Goal: Book appointment/travel/reservation

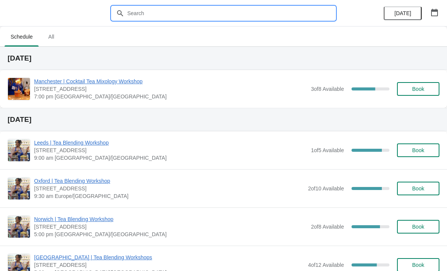
click at [179, 14] on input "text" at bounding box center [231, 13] width 208 height 14
type input "[GEOGRAPHIC_DATA]"
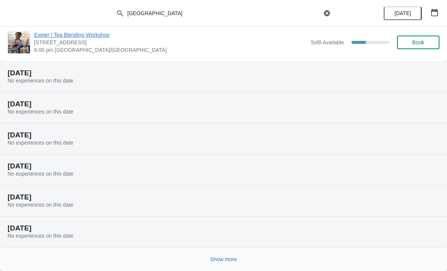
scroll to position [78, 0]
click at [227, 261] on span "Show more" at bounding box center [223, 259] width 27 height 6
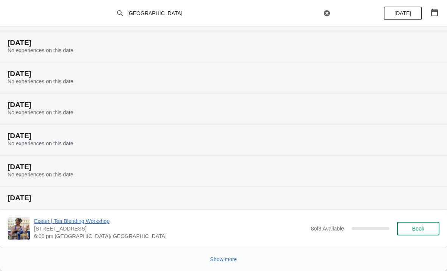
scroll to position [356, 0]
click at [225, 258] on span "Show more" at bounding box center [223, 259] width 27 height 6
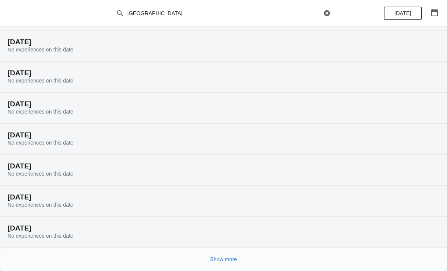
click at [222, 259] on span "Show more" at bounding box center [223, 259] width 27 height 6
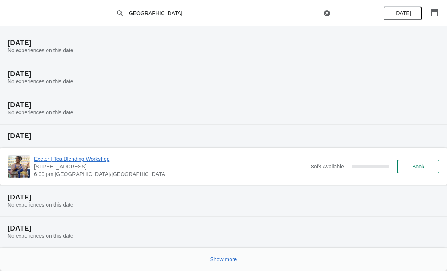
scroll to position [884, 0]
click at [425, 166] on span "Book" at bounding box center [418, 167] width 29 height 6
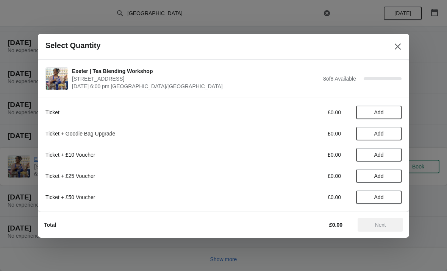
click at [404, 46] on button "Close" at bounding box center [398, 47] width 14 height 14
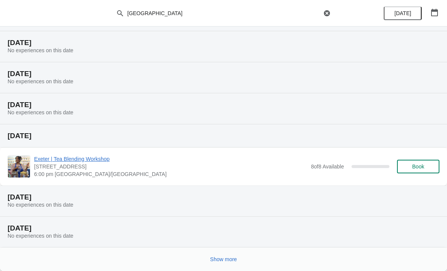
click at [235, 263] on span "Show more" at bounding box center [223, 259] width 27 height 6
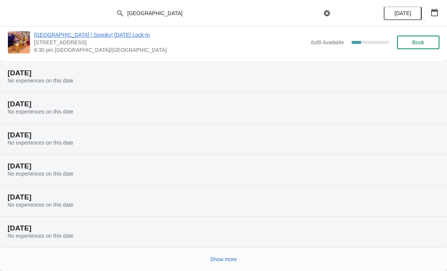
scroll to position [1163, 0]
click at [231, 258] on span "Show more" at bounding box center [223, 259] width 27 height 6
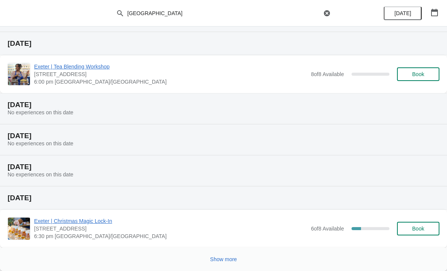
scroll to position [1472, 0]
click at [225, 260] on span "Show more" at bounding box center [223, 259] width 27 height 6
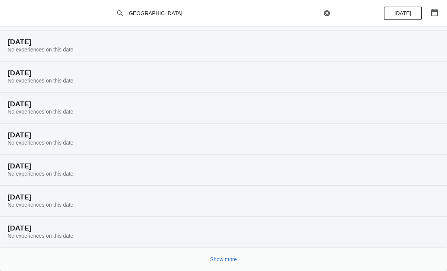
scroll to position [1720, 0]
click at [220, 255] on button "Show more" at bounding box center [223, 260] width 33 height 14
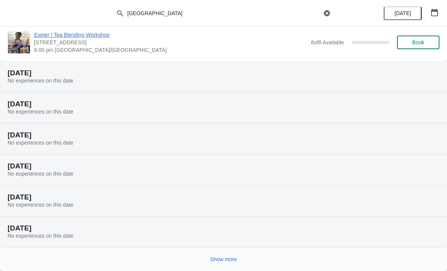
scroll to position [1999, 0]
click at [219, 258] on span "Show more" at bounding box center [223, 259] width 27 height 6
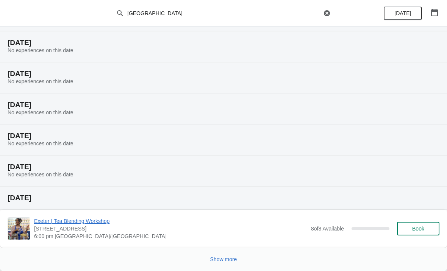
scroll to position [2278, 0]
click at [227, 259] on span "Show more" at bounding box center [223, 259] width 27 height 6
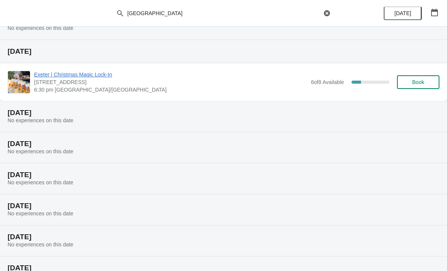
scroll to position [1619, 0]
click at [424, 82] on span "Book" at bounding box center [418, 82] width 12 height 6
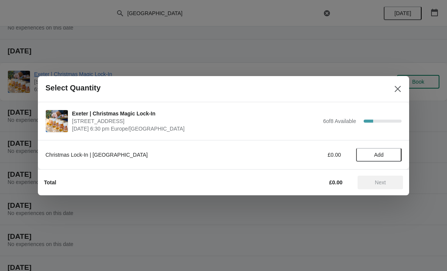
click at [388, 150] on button "Add" at bounding box center [378, 155] width 45 height 14
click at [396, 152] on icon at bounding box center [392, 155] width 8 height 8
click at [395, 153] on icon at bounding box center [392, 155] width 8 height 8
click at [384, 188] on button "Next" at bounding box center [380, 183] width 45 height 14
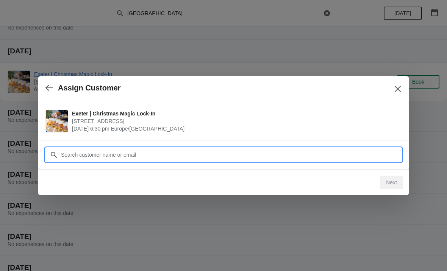
click at [166, 155] on input "Customer" at bounding box center [231, 155] width 341 height 14
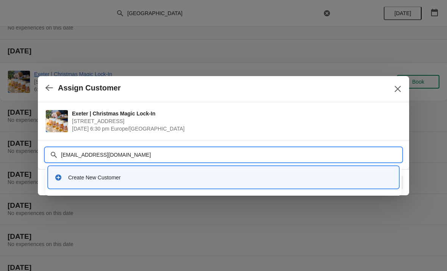
type input "[EMAIL_ADDRESS][DOMAIN_NAME]"
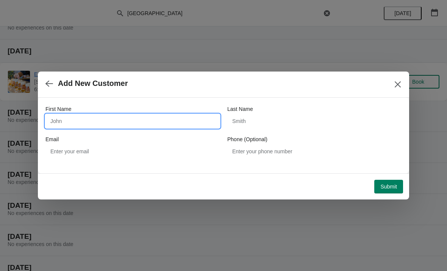
click at [145, 122] on input "First Name" at bounding box center [132, 121] width 174 height 14
type input "[PERSON_NAME]"
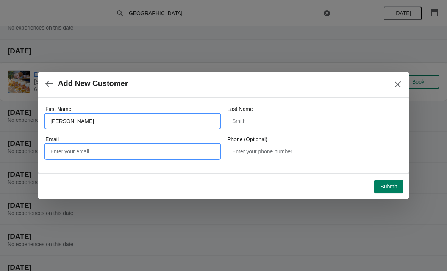
click at [140, 149] on input "Email" at bounding box center [132, 152] width 174 height 14
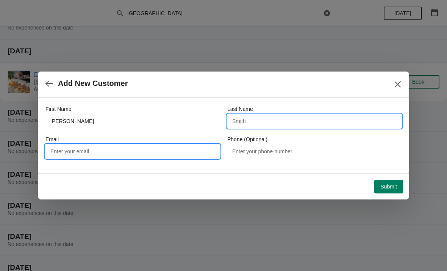
click at [303, 121] on input "Last Name" at bounding box center [314, 121] width 174 height 14
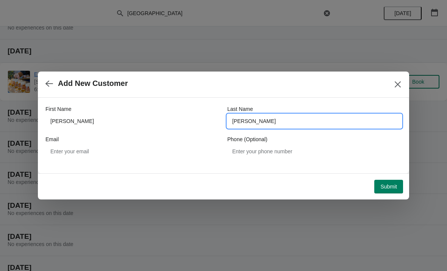
type input "[PERSON_NAME]"
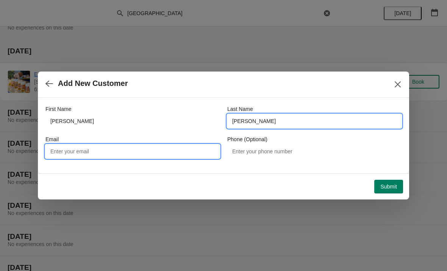
click at [103, 150] on input "Email" at bounding box center [132, 152] width 174 height 14
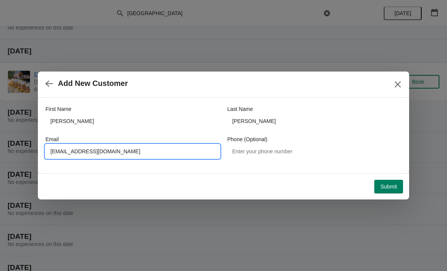
type input "[EMAIL_ADDRESS][DOMAIN_NAME]"
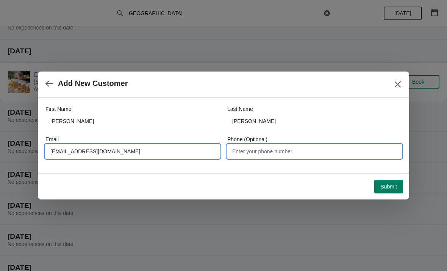
click at [281, 153] on input "Phone (Optional)" at bounding box center [314, 152] width 174 height 14
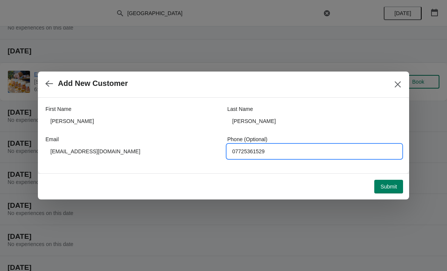
click at [250, 152] on input "07725361529" at bounding box center [314, 152] width 174 height 14
click at [248, 150] on input "07725361529" at bounding box center [314, 152] width 174 height 14
click at [249, 153] on input "07725361529" at bounding box center [314, 152] width 174 height 14
type input "07725361529"
click at [396, 185] on span "Submit" at bounding box center [388, 187] width 17 height 6
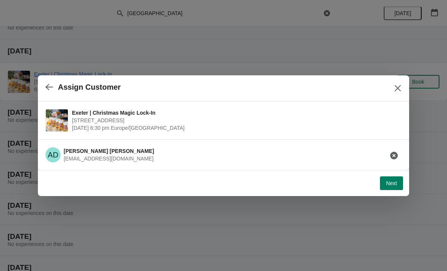
click at [396, 181] on span "Next" at bounding box center [391, 183] width 11 height 6
select select "No"
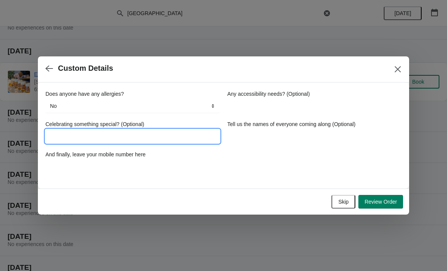
click at [174, 140] on input "Celebrating something special? (Optional)" at bounding box center [132, 137] width 174 height 14
type input "Birthday"
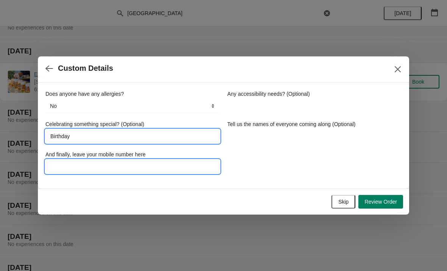
click at [123, 162] on input "And finally, leave your mobile number here" at bounding box center [132, 167] width 174 height 14
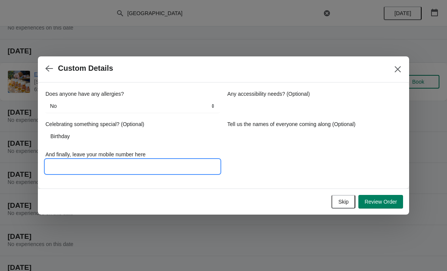
click at [154, 163] on input "And finally, leave your mobile number here" at bounding box center [132, 167] width 174 height 14
paste input "07725361529"
type input "07725361529"
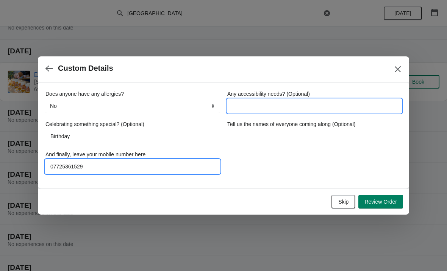
click at [287, 106] on input "Any accessibility needs? (Optional)" at bounding box center [314, 106] width 174 height 14
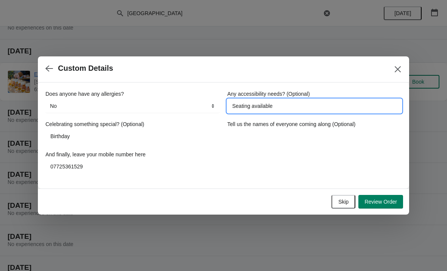
type input "Seating available"
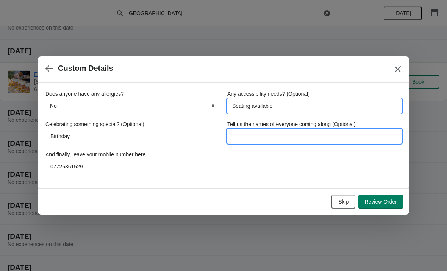
click at [310, 135] on input "Tell us the names of everyone coming along (Optional)" at bounding box center [314, 137] width 174 height 14
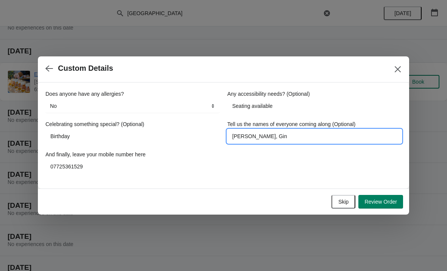
type input "[PERSON_NAME], [PERSON_NAME]"
